Goal: Navigation & Orientation: Find specific page/section

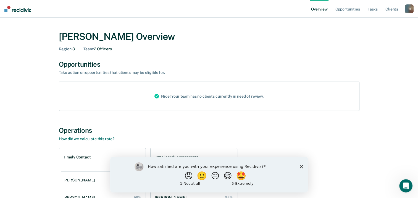
click at [301, 165] on icon "Close survey" at bounding box center [301, 166] width 3 height 3
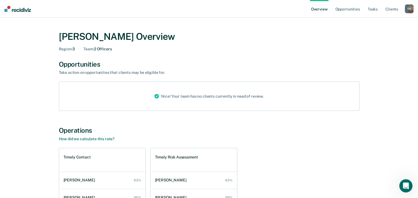
click at [216, 56] on div "[PERSON_NAME] Overview Region : 3 Team : 2 Officers Opportunities Take action o…" at bounding box center [209, 147] width 332 height 246
click at [353, 9] on link "Opportunities" at bounding box center [347, 9] width 27 height 18
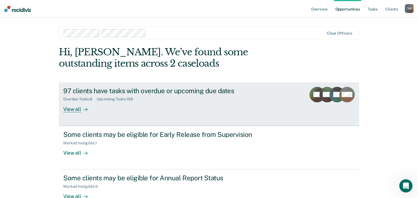
click at [74, 108] on div "View all" at bounding box center [78, 106] width 31 height 11
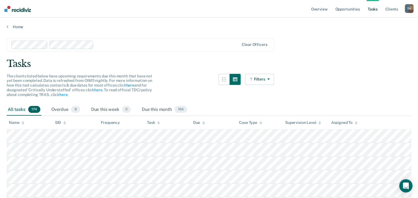
click at [373, 11] on link "Tasks" at bounding box center [373, 9] width 12 height 18
click at [393, 10] on link "Client s" at bounding box center [391, 9] width 15 height 18
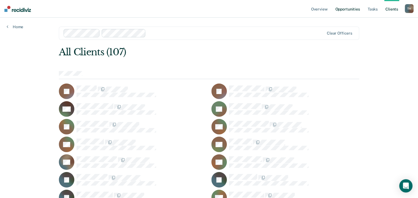
click at [347, 9] on link "Opportunities" at bounding box center [347, 9] width 27 height 18
